Goal: Information Seeking & Learning: Learn about a topic

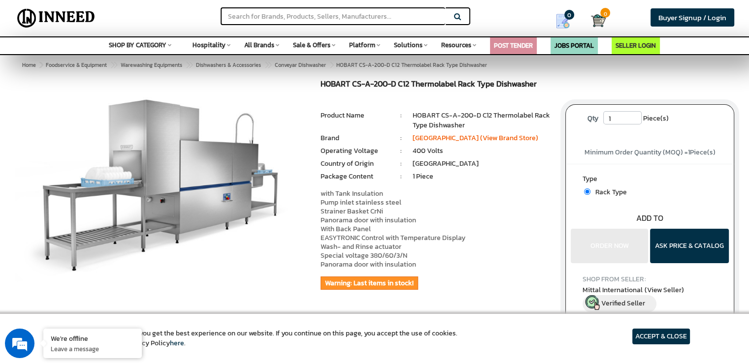
click at [164, 162] on img at bounding box center [160, 184] width 291 height 208
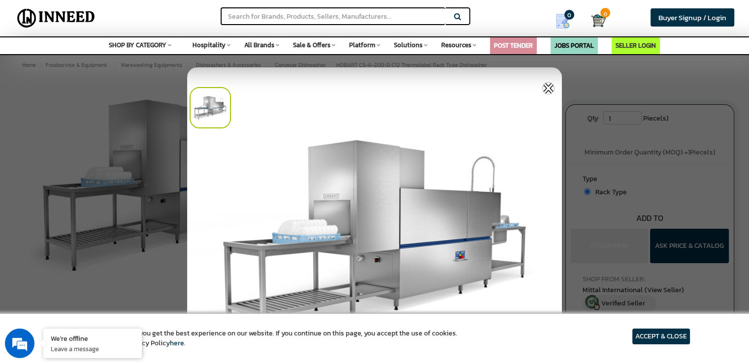
click at [580, 102] on div at bounding box center [374, 181] width 749 height 363
click at [591, 88] on div at bounding box center [374, 181] width 749 height 363
click at [547, 85] on img at bounding box center [548, 88] width 12 height 12
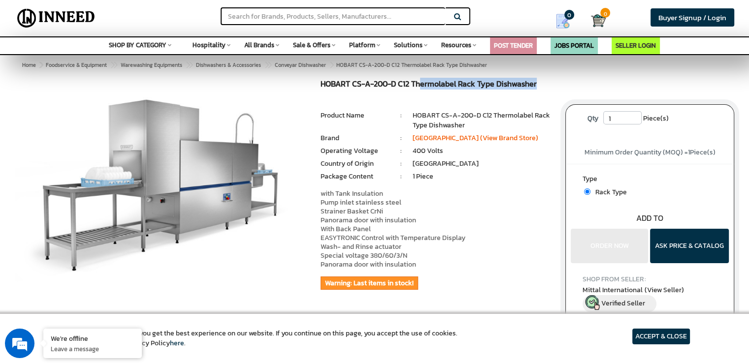
drag, startPoint x: 539, startPoint y: 87, endPoint x: 419, endPoint y: 89, distance: 119.1
click at [419, 89] on h1 "HOBART CS-A-200-D C12 Thermolabel Rack Type Dishwasher" at bounding box center [435, 85] width 230 height 11
drag, startPoint x: 491, startPoint y: 117, endPoint x: 442, endPoint y: 118, distance: 48.7
click at [442, 118] on li "HOBART CS-A-200-D C12 Thermolabel Rack Type Dishwasher" at bounding box center [482, 121] width 138 height 20
copy li "CS-A-200-D C12"
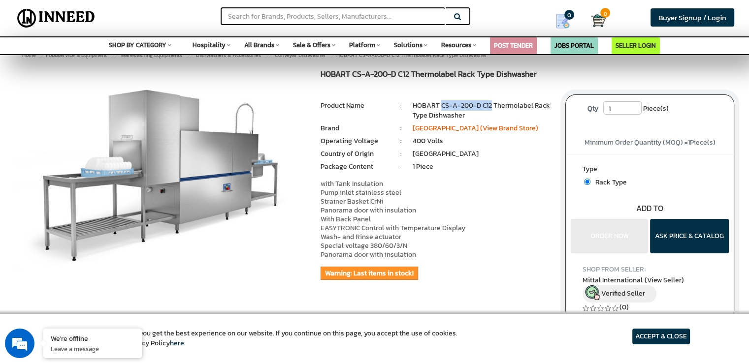
scroll to position [11, 0]
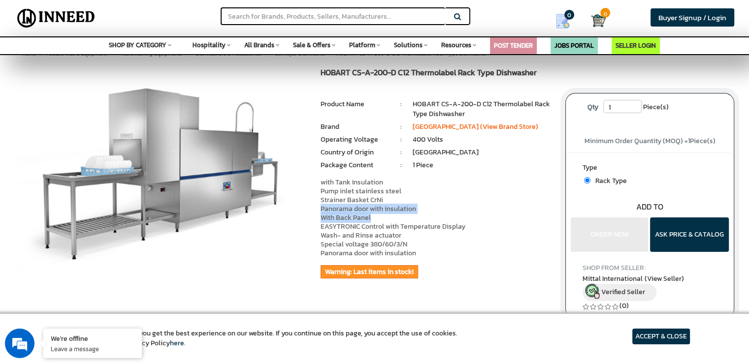
drag, startPoint x: 381, startPoint y: 215, endPoint x: 317, endPoint y: 211, distance: 63.7
click at [317, 211] on div "HOBART CS-A-200-D C12 Thermolabel Rack Type Dishwasher MRP: ₹ 0.00 Unit Selling…" at bounding box center [435, 190] width 245 height 244
copy p "Panorama door with insulation With Back Panel"
